Goal: Information Seeking & Learning: Find specific fact

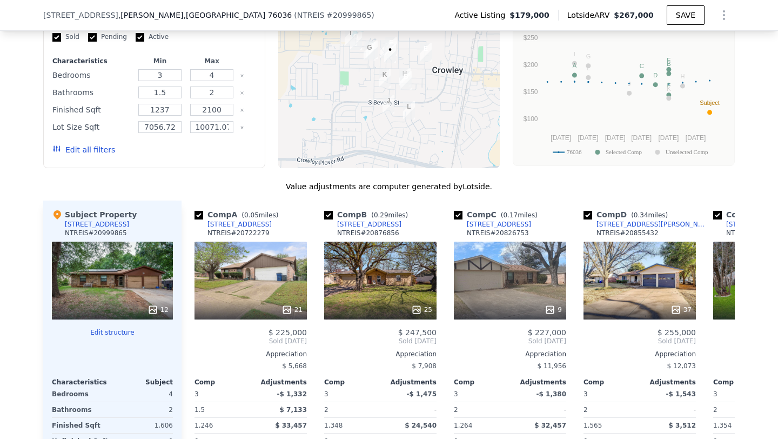
scroll to position [937, 0]
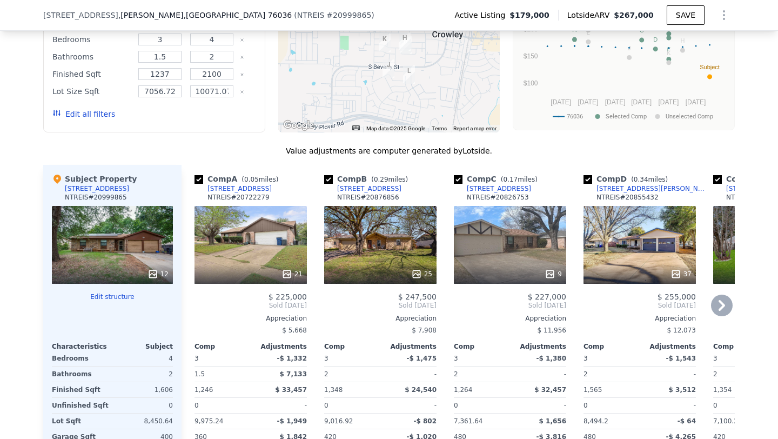
click at [300, 268] on div "21" at bounding box center [291, 273] width 21 height 11
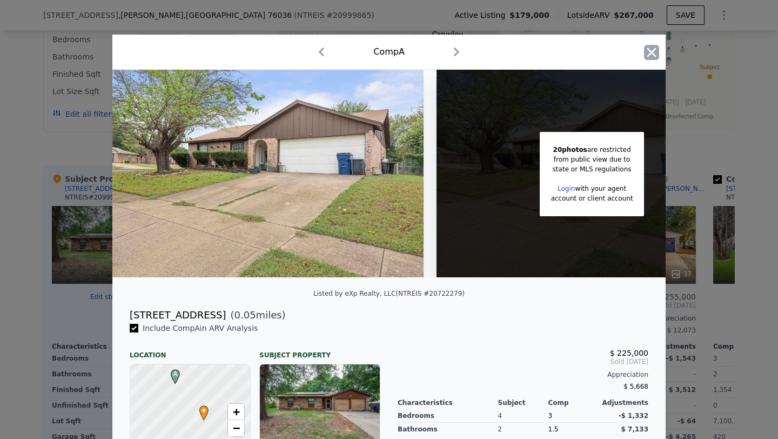
click at [652, 50] on icon "button" at bounding box center [651, 52] width 15 height 15
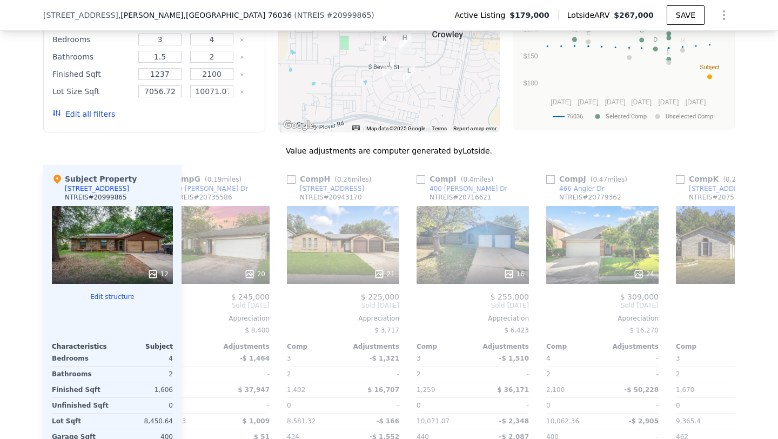
scroll to position [0, 782]
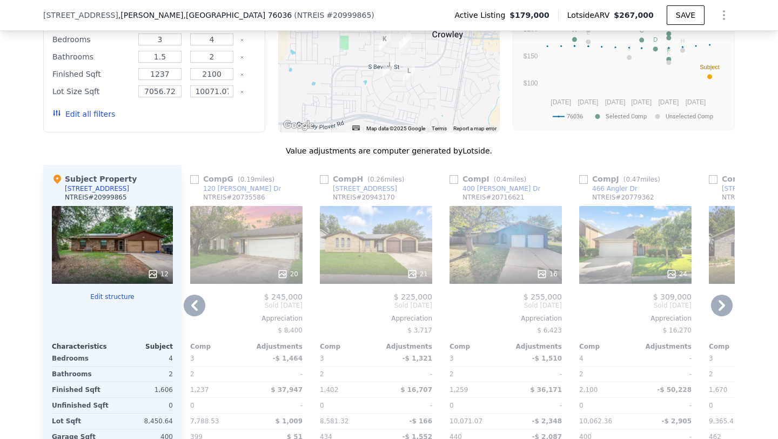
click at [426, 268] on div "21" at bounding box center [417, 273] width 21 height 11
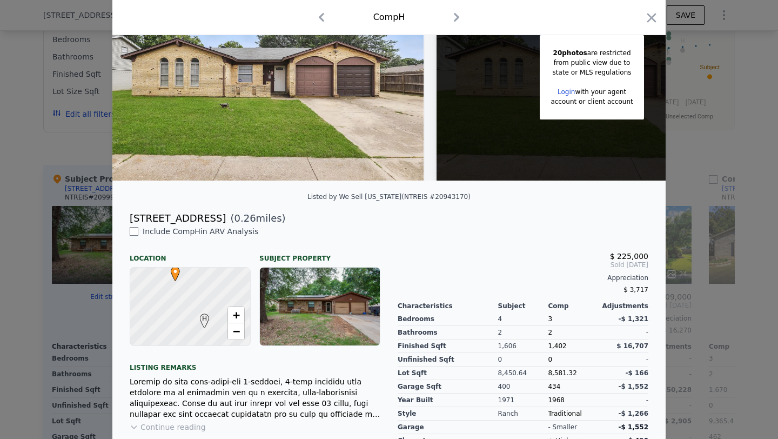
scroll to position [163, 0]
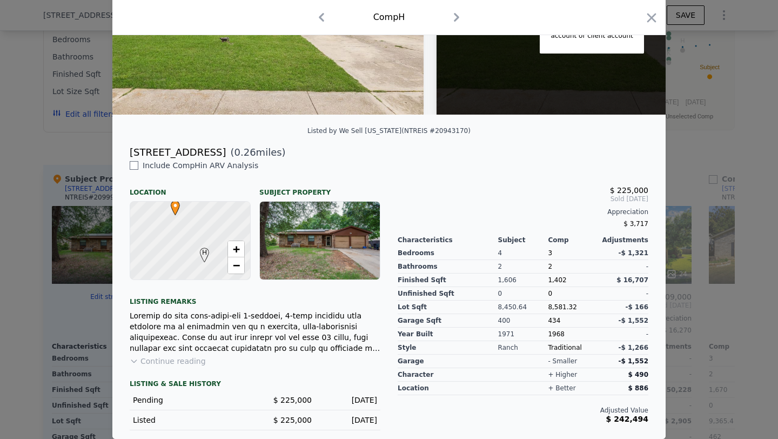
click at [179, 361] on button "Continue reading" at bounding box center [168, 360] width 76 height 11
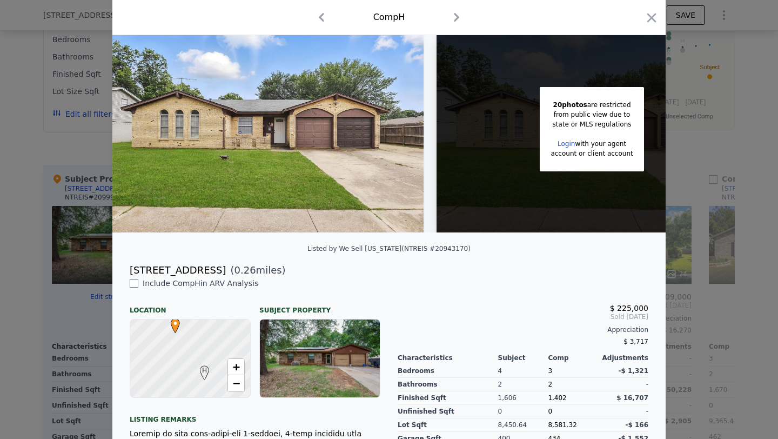
scroll to position [0, 0]
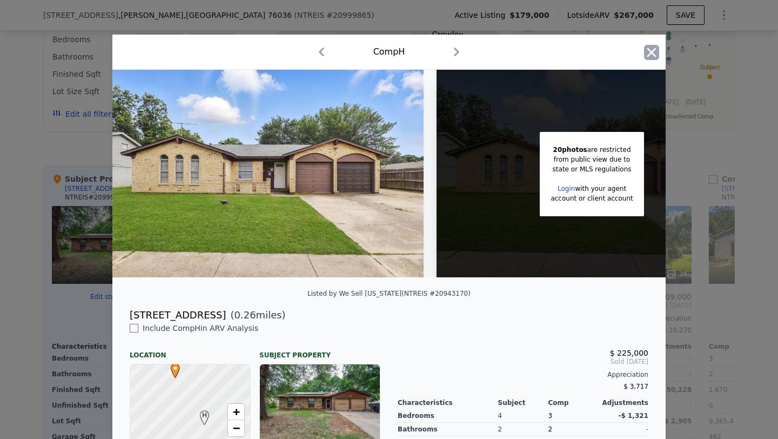
click at [650, 52] on icon "button" at bounding box center [651, 52] width 9 height 9
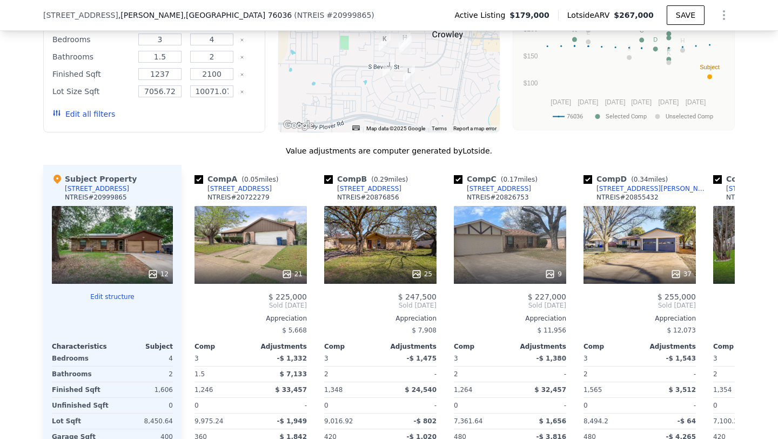
scroll to position [0, 20]
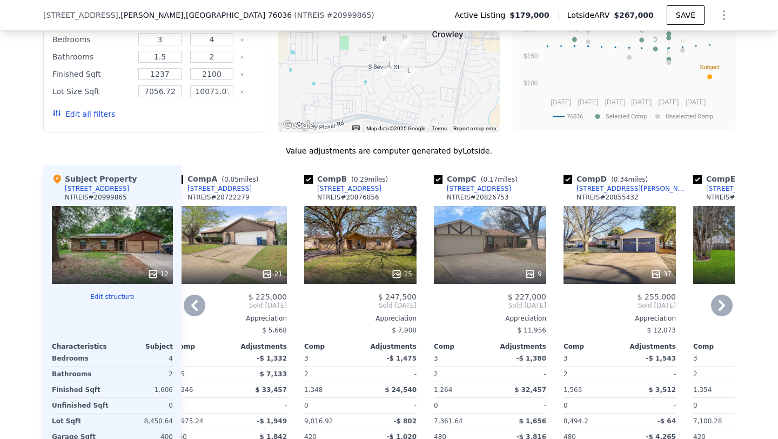
click at [404, 268] on div "25" at bounding box center [401, 273] width 21 height 11
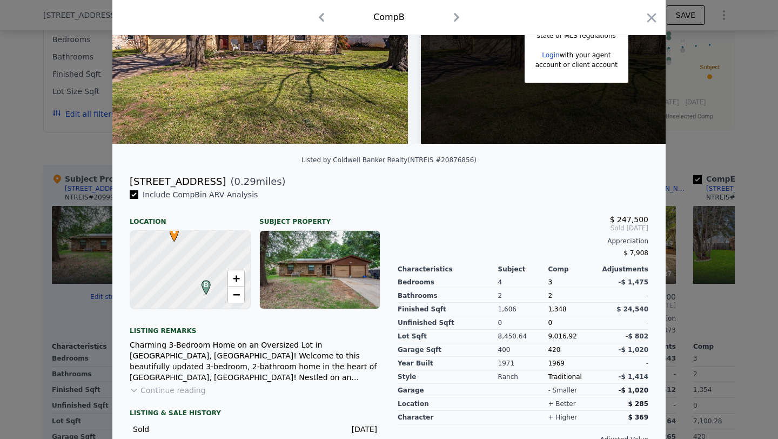
scroll to position [143, 0]
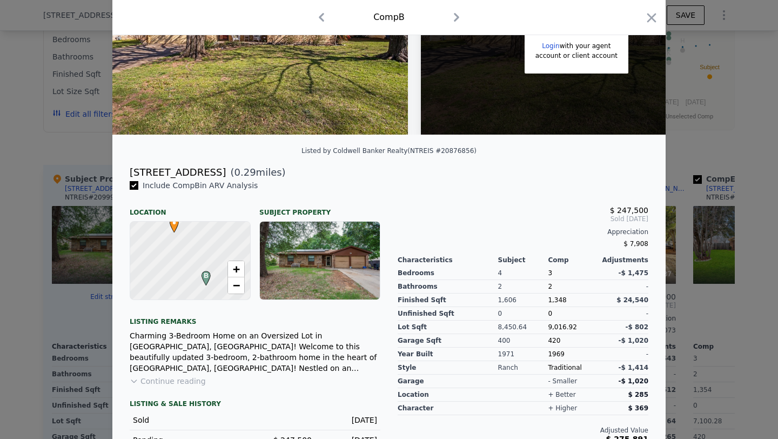
click at [184, 382] on button "Continue reading" at bounding box center [168, 380] width 76 height 11
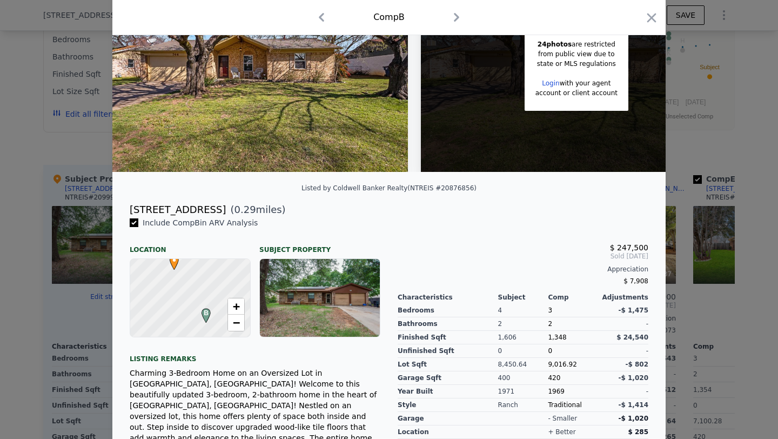
scroll to position [0, 0]
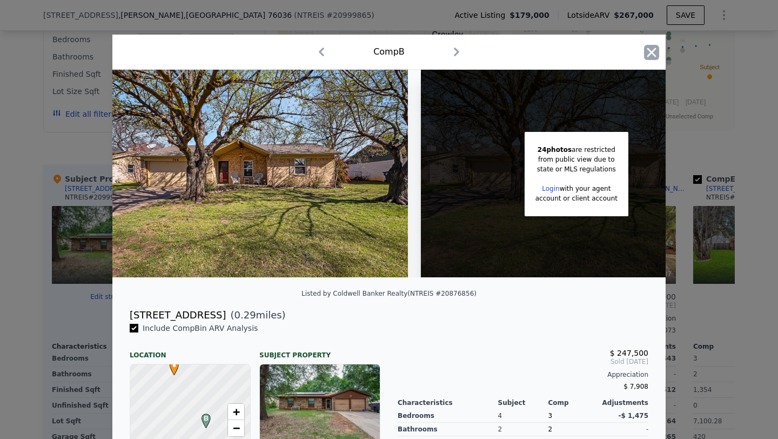
click at [652, 53] on icon "button" at bounding box center [651, 52] width 9 height 9
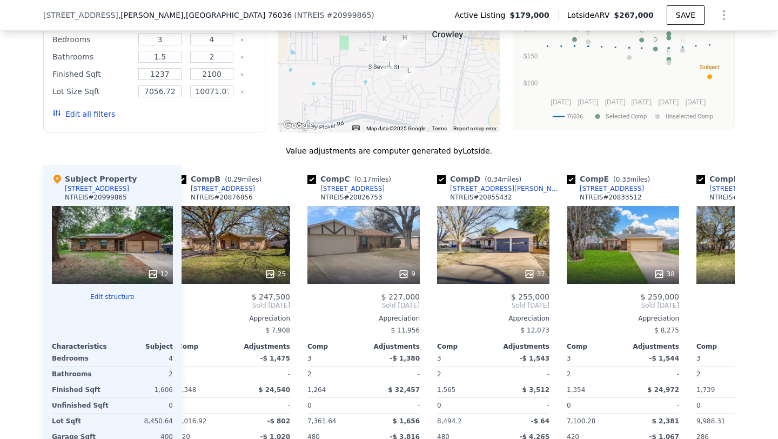
scroll to position [0, 169]
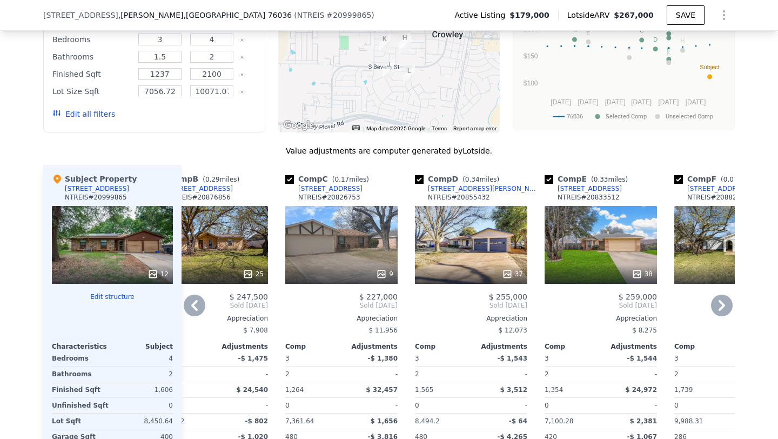
click at [512, 268] on icon at bounding box center [507, 273] width 11 height 11
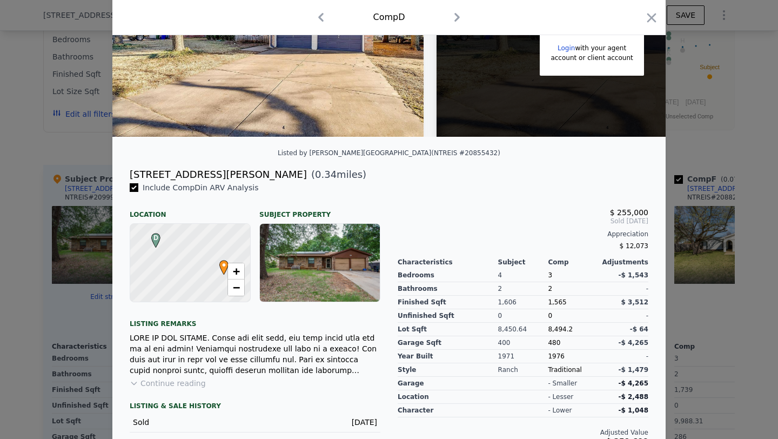
scroll to position [144, 0]
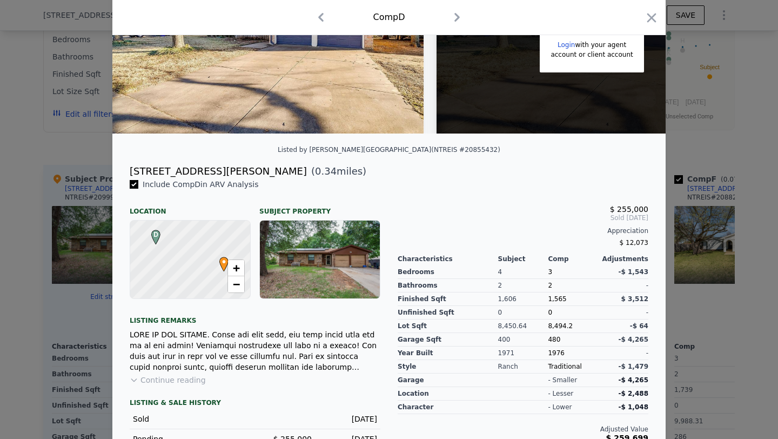
click at [176, 375] on button "Continue reading" at bounding box center [168, 379] width 76 height 11
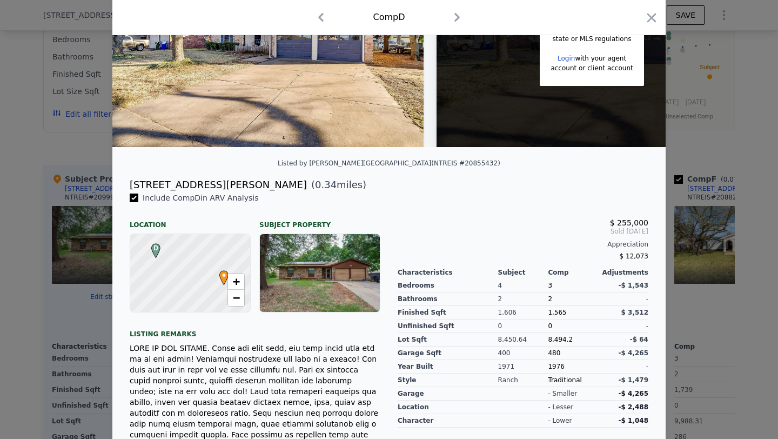
scroll to position [52, 0]
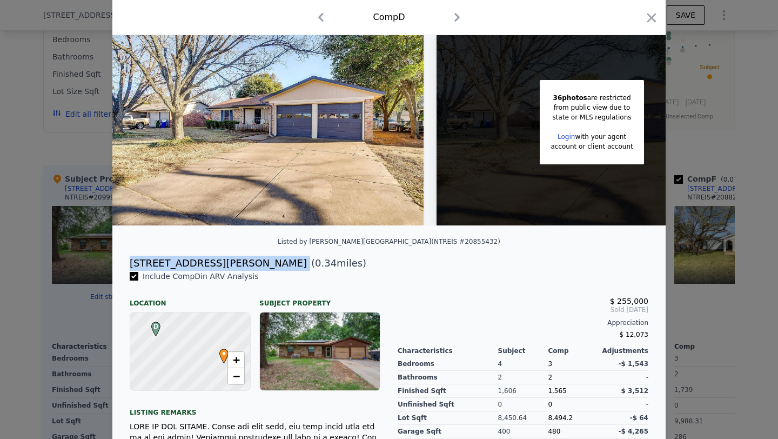
drag, startPoint x: 131, startPoint y: 262, endPoint x: 203, endPoint y: 264, distance: 71.9
click at [203, 264] on div "[STREET_ADDRESS][PERSON_NAME] ( 0.34 miles)" at bounding box center [389, 263] width 536 height 15
copy div "[STREET_ADDRESS][PERSON_NAME]"
